Goal: Information Seeking & Learning: Learn about a topic

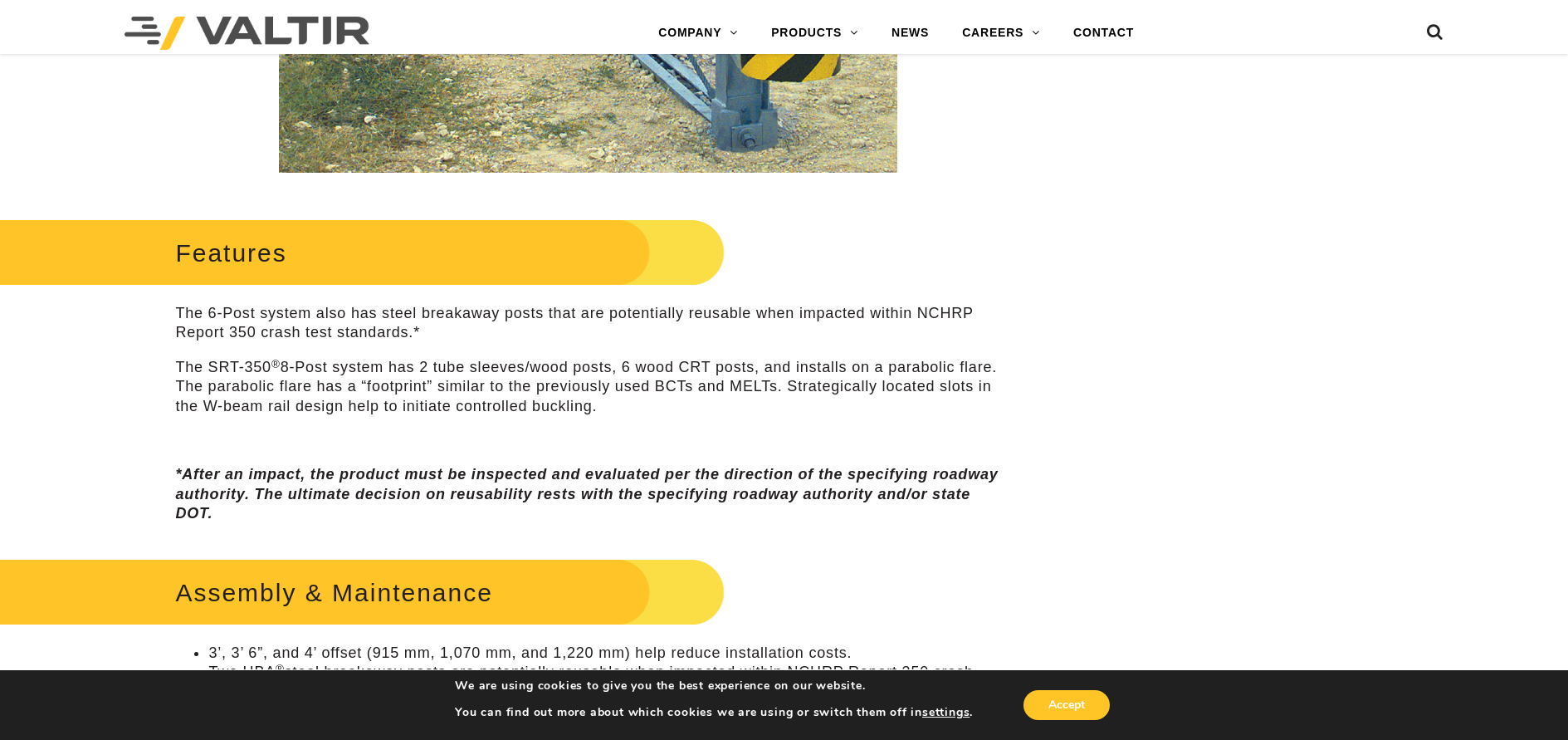
scroll to position [665, 0]
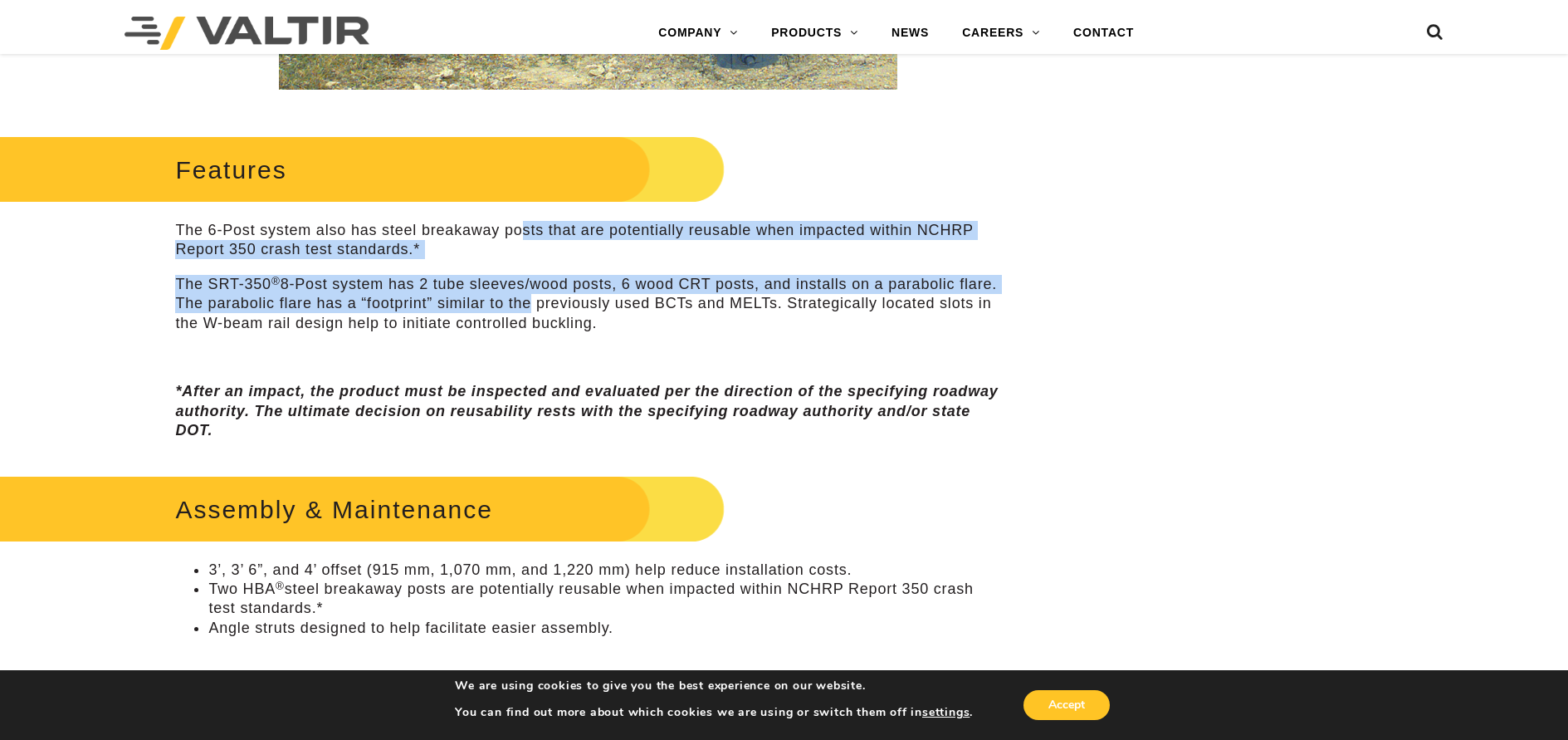
drag, startPoint x: 521, startPoint y: 230, endPoint x: 562, endPoint y: 305, distance: 85.5
click at [562, 305] on div "Features The 6-Post system also has steel breakaway posts that are potentially …" at bounding box center [587, 286] width 825 height 310
click at [562, 305] on p "The SRT-350 ® 8-Post system has 2 tube sleeves/wood posts, 6 wood CRT posts, an…" at bounding box center [587, 303] width 825 height 58
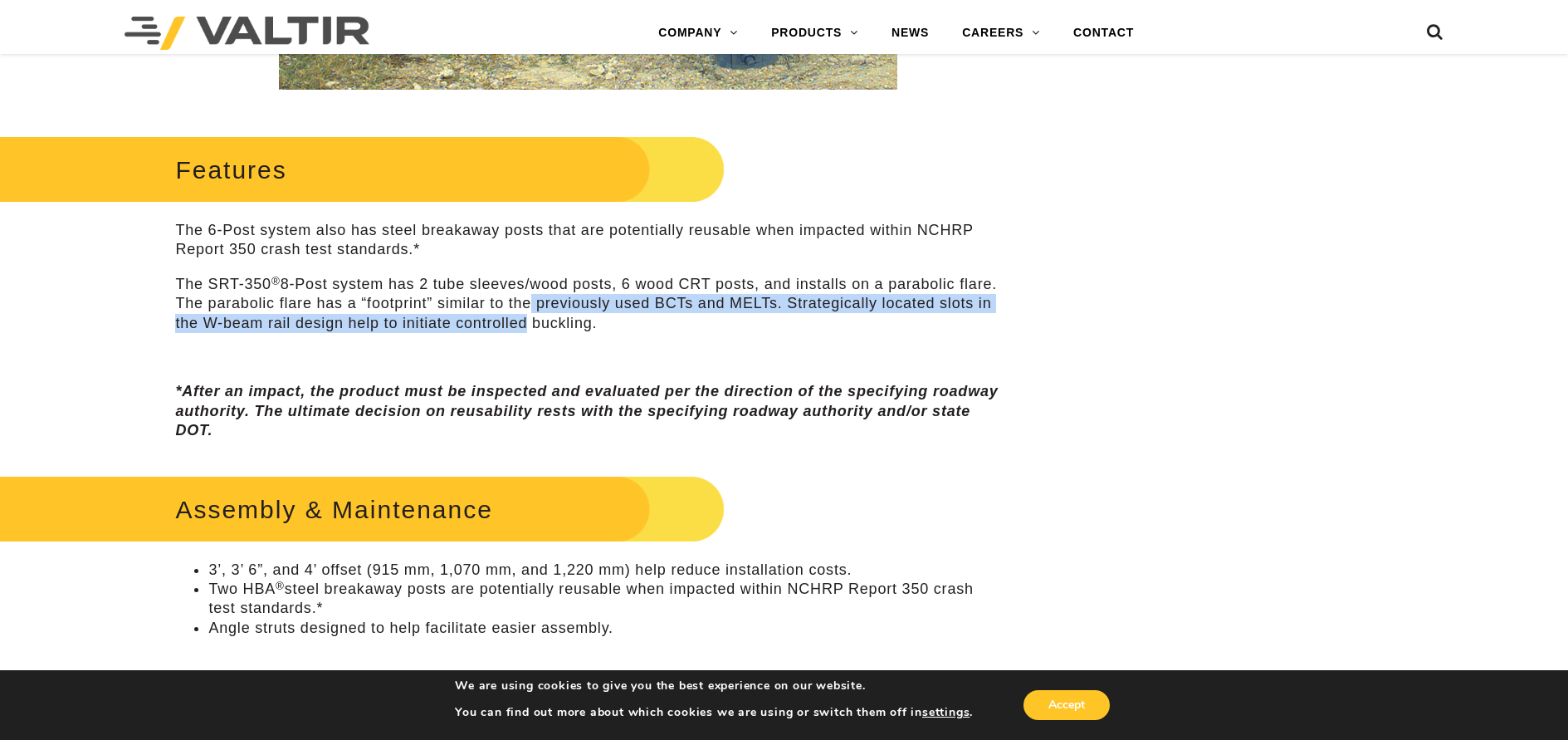
drag, startPoint x: 561, startPoint y: 305, endPoint x: 571, endPoint y: 331, distance: 27.9
click at [571, 331] on p "The SRT-350 ® 8-Post system has 2 tube sleeves/wood posts, 6 wood CRT posts, an…" at bounding box center [587, 303] width 825 height 58
drag, startPoint x: 557, startPoint y: 324, endPoint x: 610, endPoint y: 305, distance: 56.3
click at [610, 305] on p "The SRT-350 ® 8-Post system has 2 tube sleeves/wood posts, 6 wood CRT posts, an…" at bounding box center [587, 303] width 825 height 58
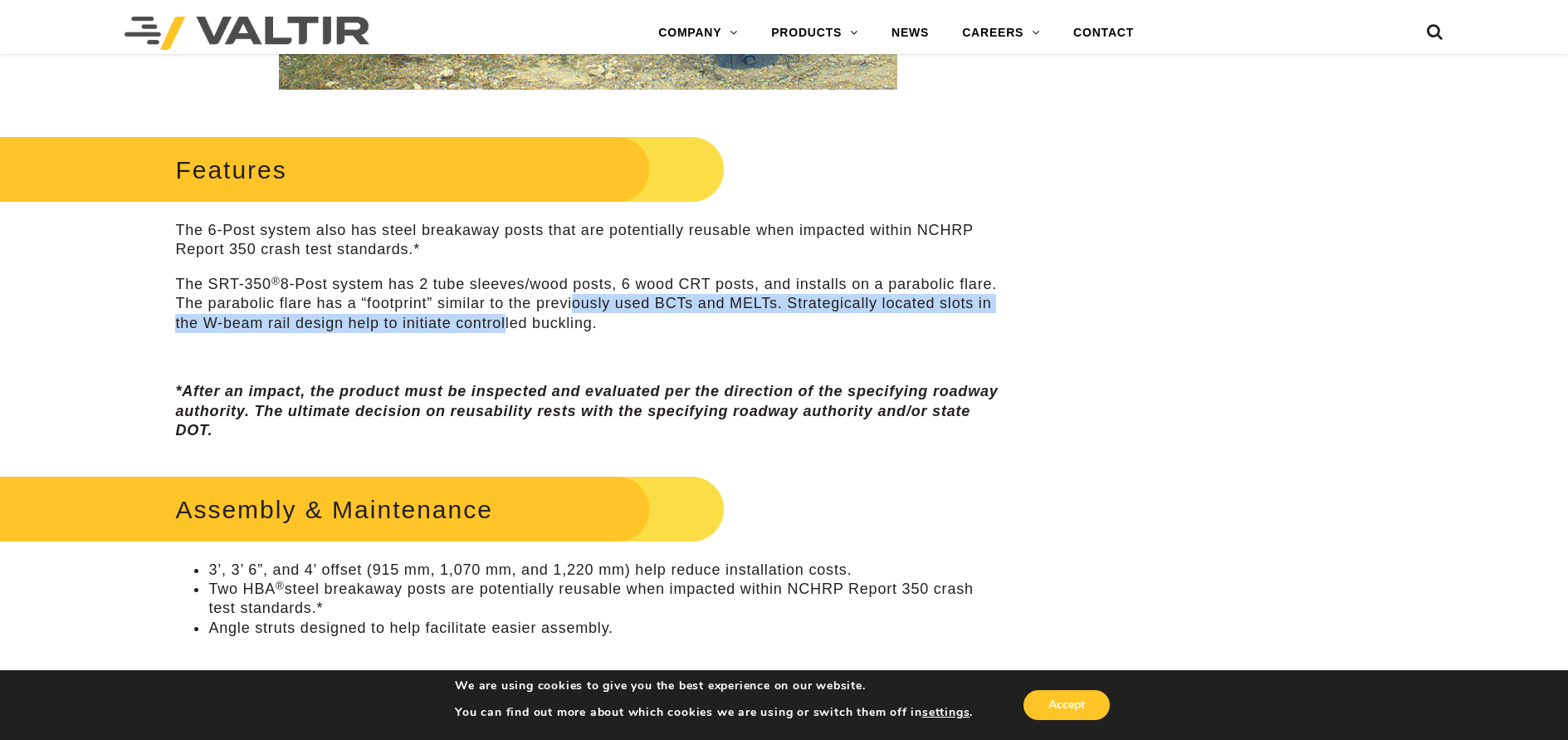
click at [611, 305] on p "The SRT-350 ® 8-Post system has 2 tube sleeves/wood posts, 6 wood CRT posts, an…" at bounding box center [587, 303] width 825 height 58
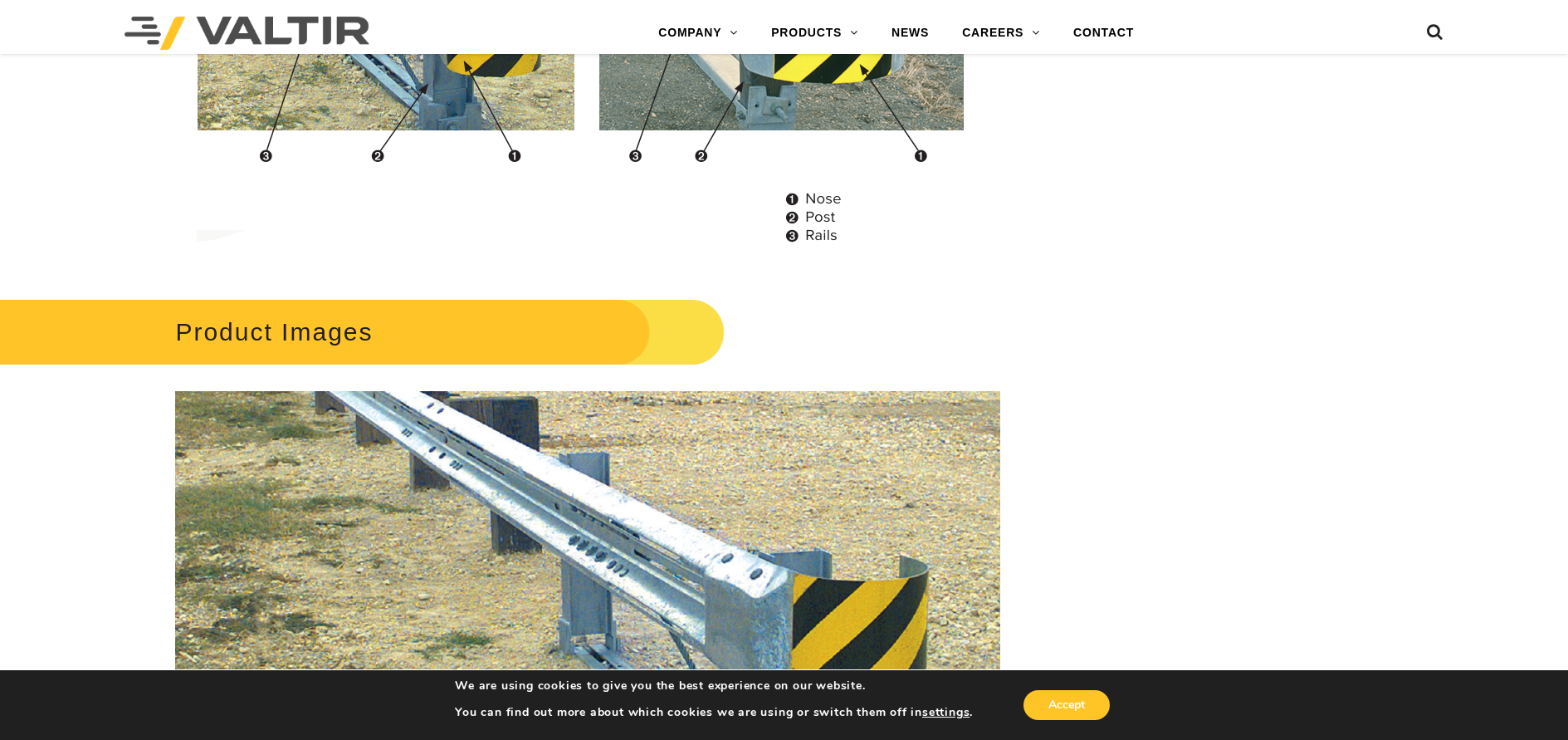
scroll to position [1795, 0]
